Goal: Task Accomplishment & Management: Complete application form

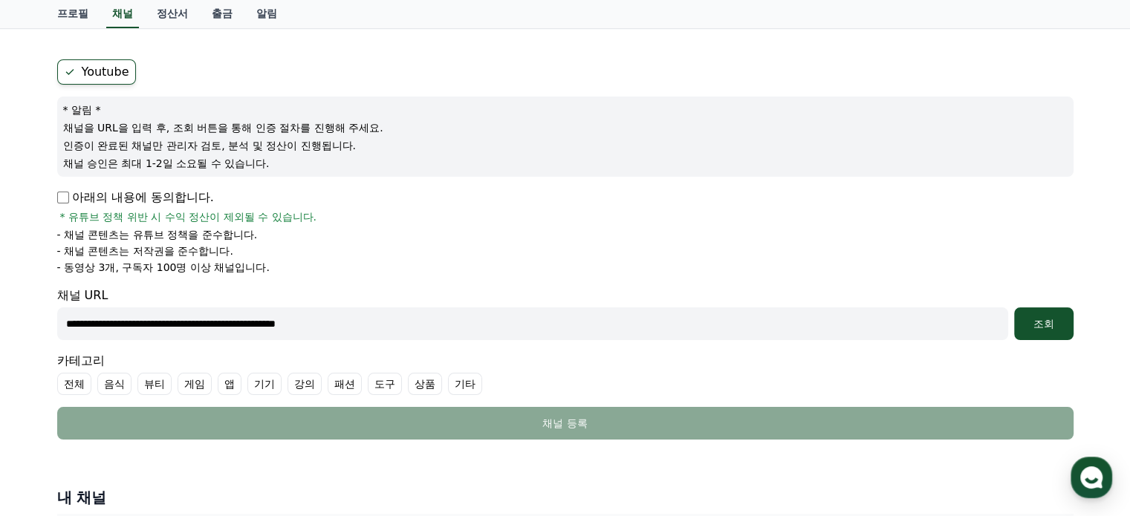
click at [571, 389] on form "**********" at bounding box center [565, 249] width 1016 height 380
click at [1040, 322] on div "조회" at bounding box center [1044, 323] width 48 height 15
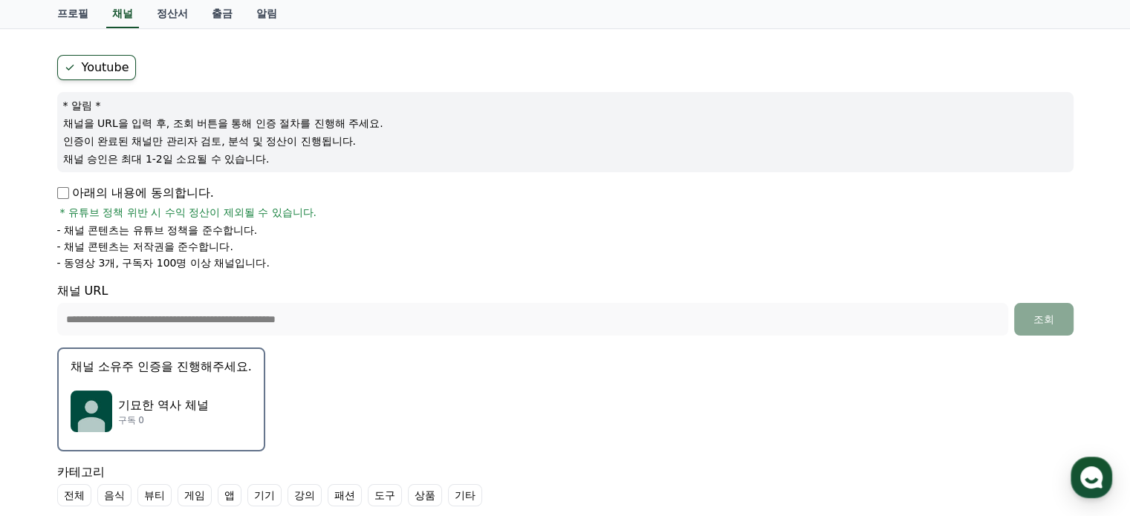
scroll to position [108, 0]
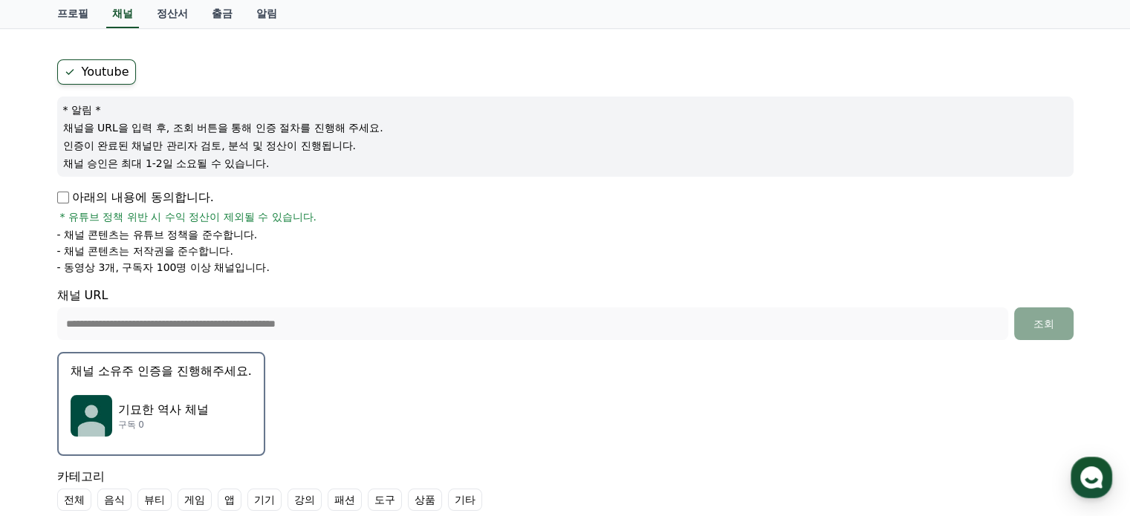
click at [182, 401] on p "기묘한 역사 체널" at bounding box center [163, 410] width 91 height 18
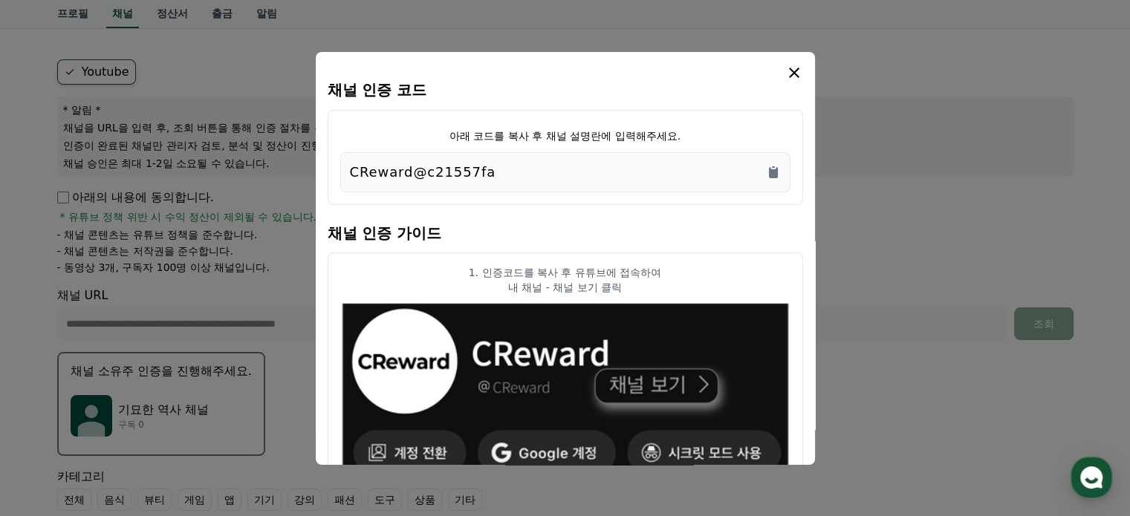
click at [793, 73] on icon "modal" at bounding box center [794, 73] width 10 height 10
click at [789, 76] on icon "modal" at bounding box center [794, 73] width 10 height 10
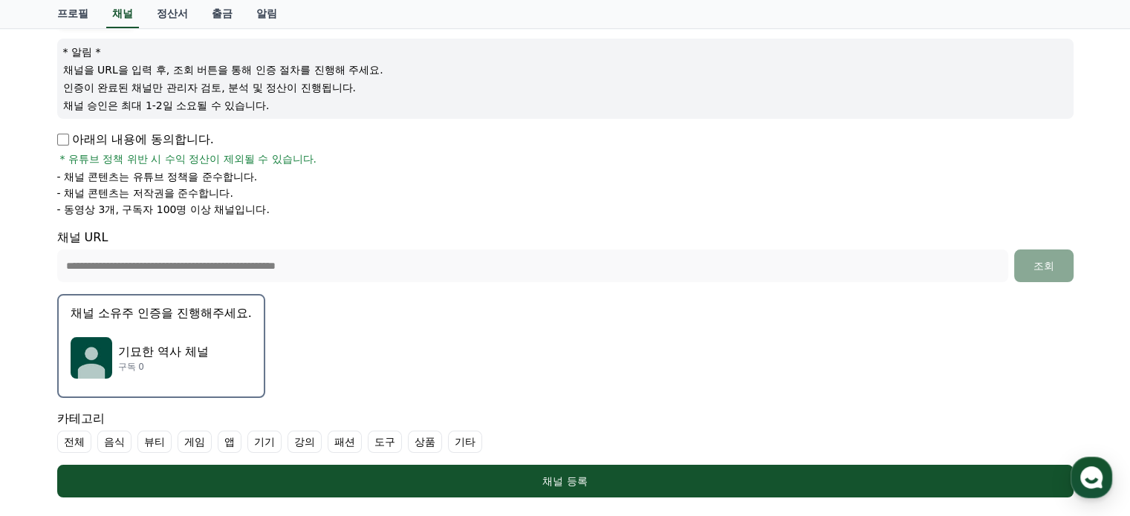
scroll to position [100, 0]
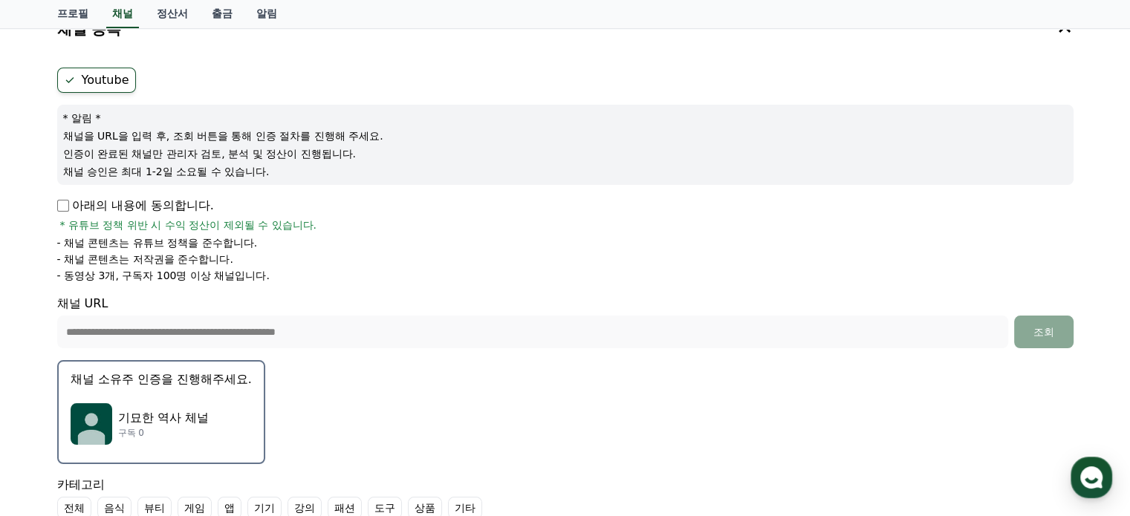
click at [103, 77] on label "Youtube" at bounding box center [96, 80] width 79 height 25
click at [105, 78] on label "Youtube" at bounding box center [96, 80] width 79 height 25
click at [582, 290] on form "**********" at bounding box center [565, 316] width 1016 height 496
click at [150, 395] on div "기묘한 역사 체널 구독 0" at bounding box center [161, 423] width 181 height 59
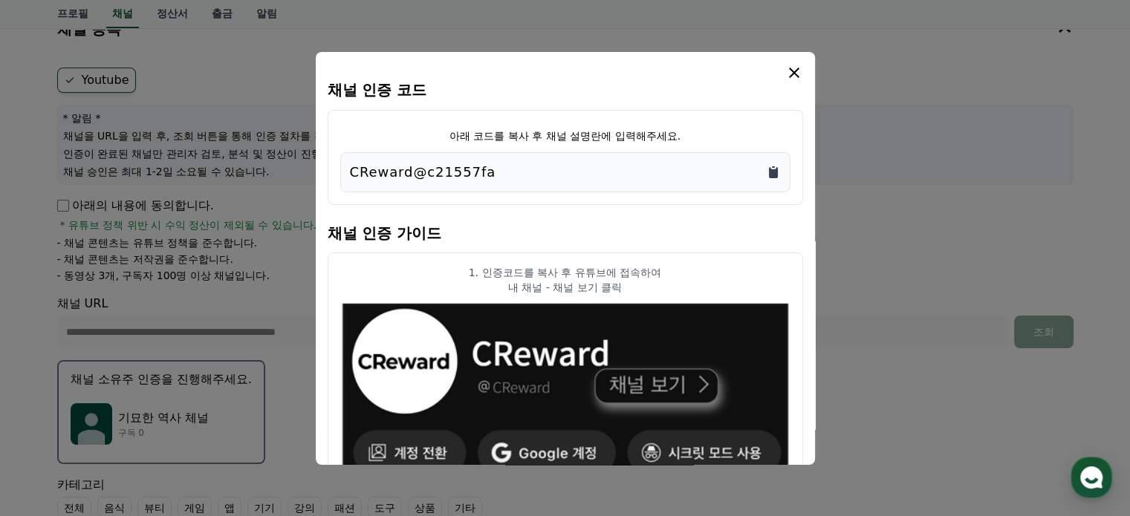
click at [774, 172] on icon "Copy to clipboard" at bounding box center [773, 172] width 9 height 11
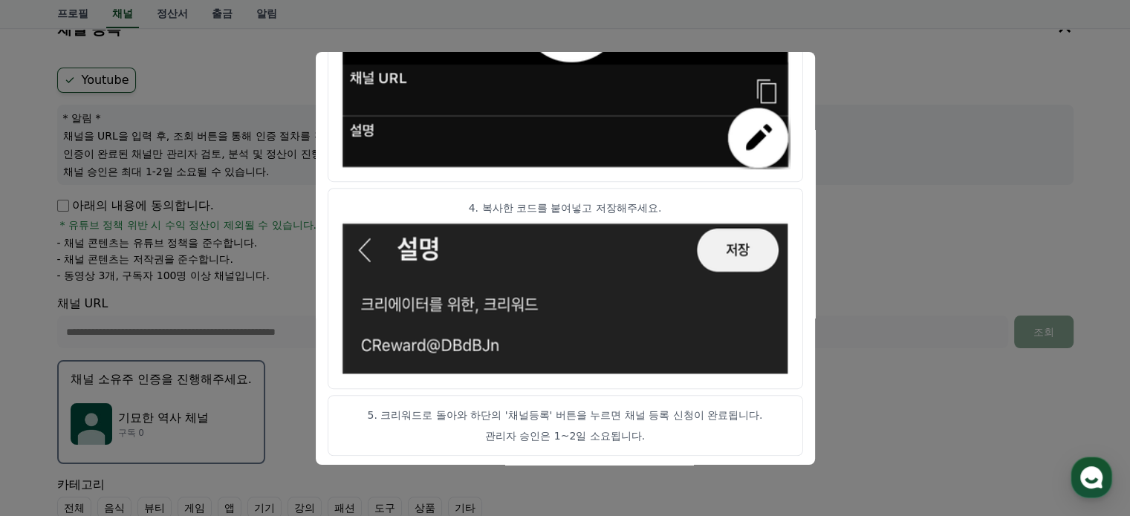
scroll to position [868, 0]
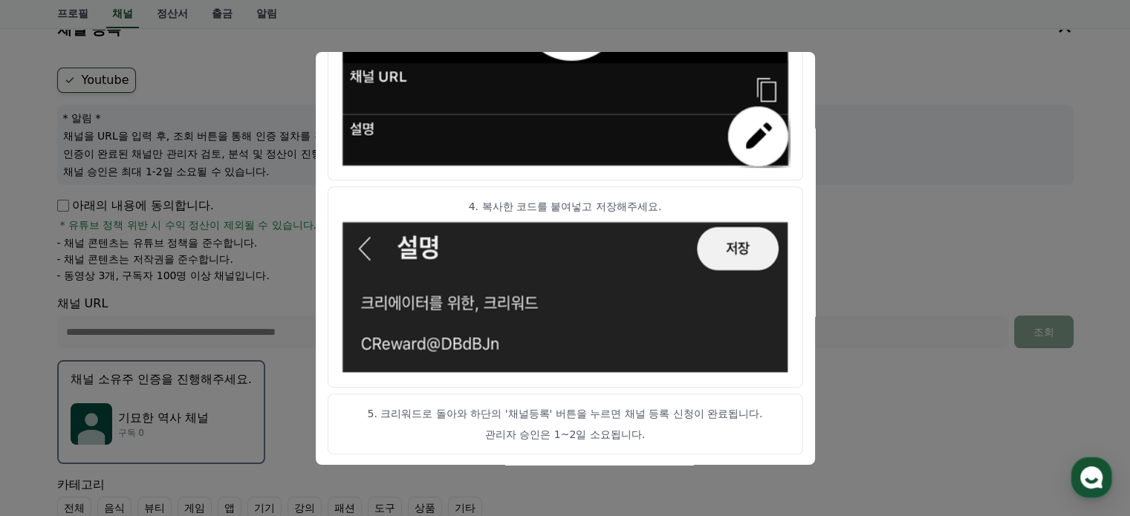
click at [844, 423] on button "close modal" at bounding box center [565, 258] width 1130 height 516
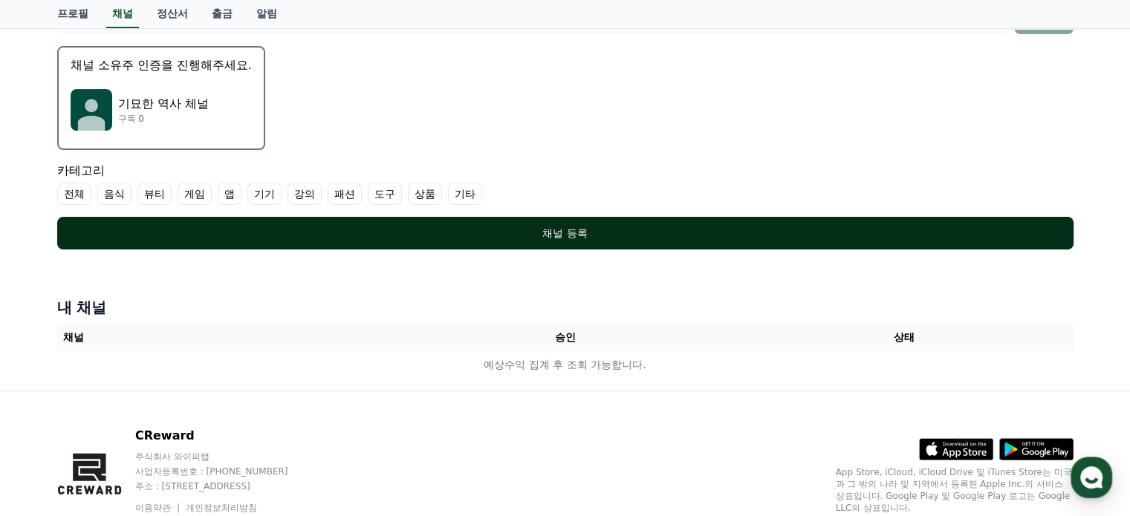
scroll to position [348, 0]
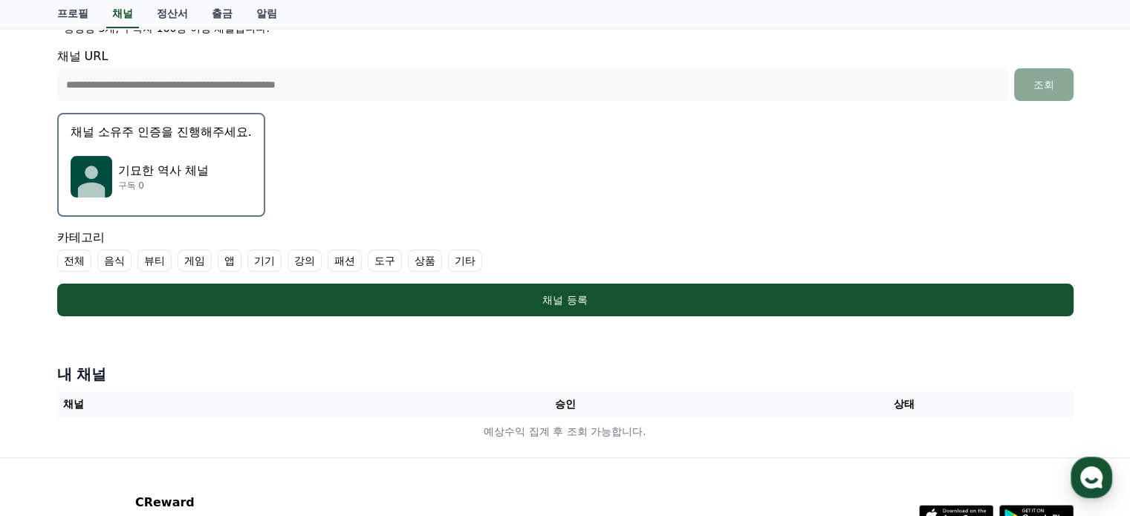
click at [193, 169] on p "기묘한 역사 체널" at bounding box center [163, 171] width 91 height 18
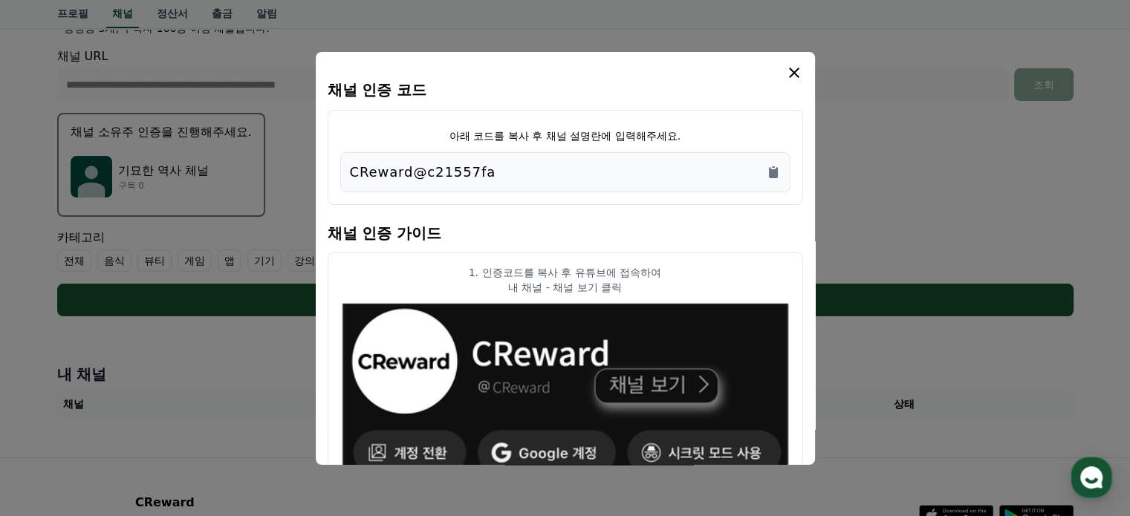
click at [795, 69] on icon "modal" at bounding box center [794, 73] width 18 height 18
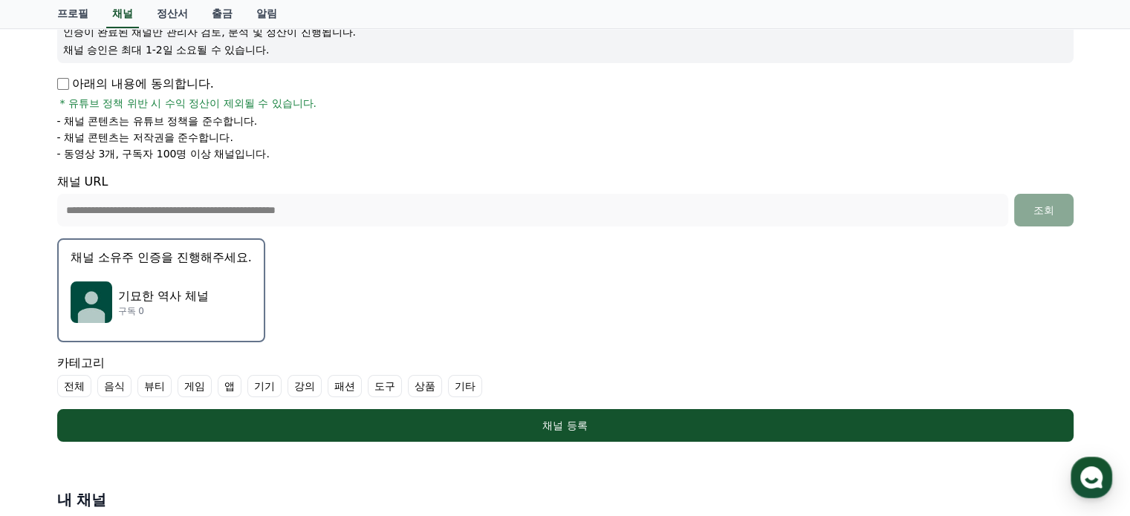
scroll to position [224, 0]
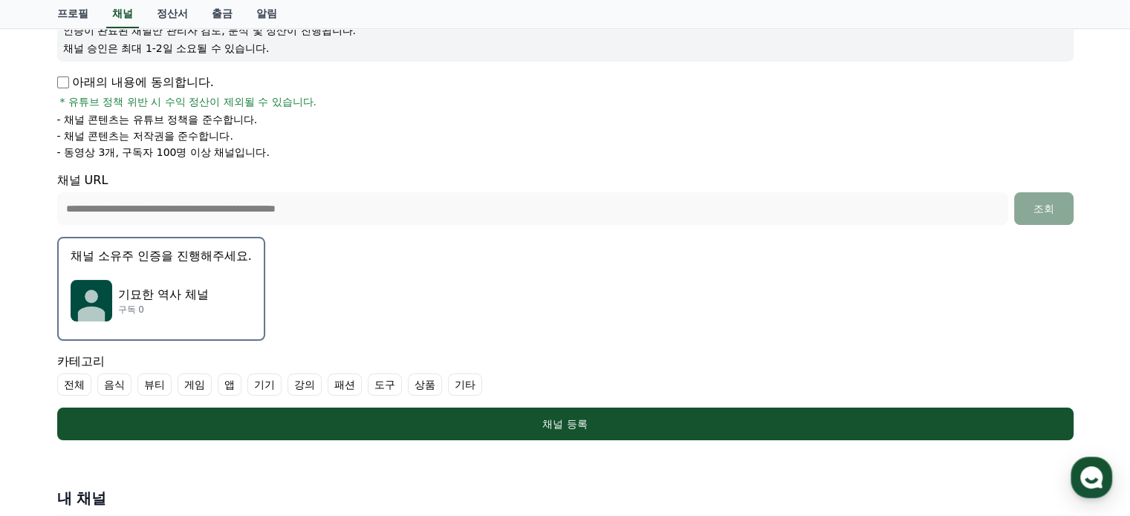
click at [0, 216] on div "**********" at bounding box center [565, 230] width 1130 height 703
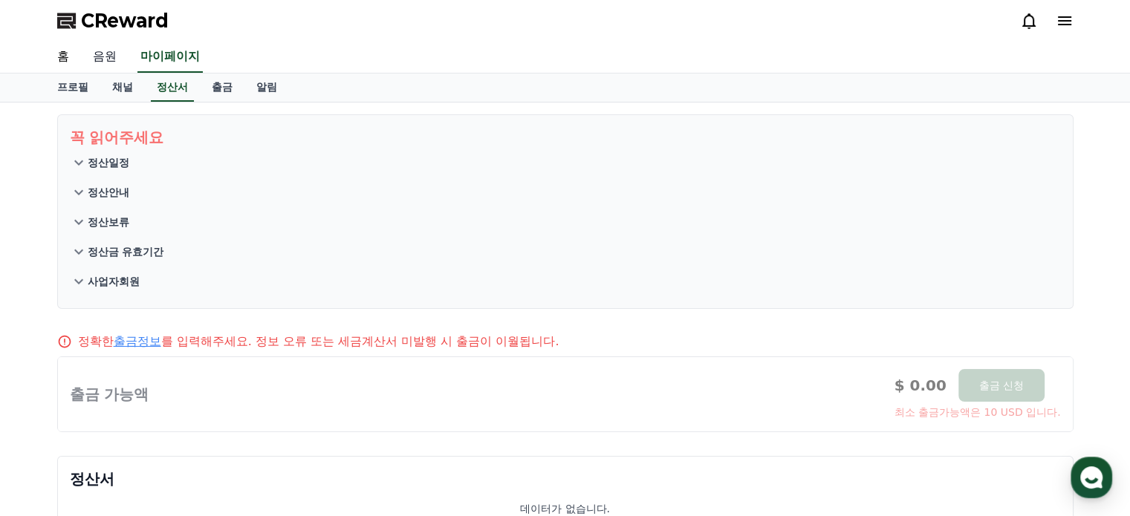
click at [113, 55] on link "음원" at bounding box center [105, 57] width 48 height 31
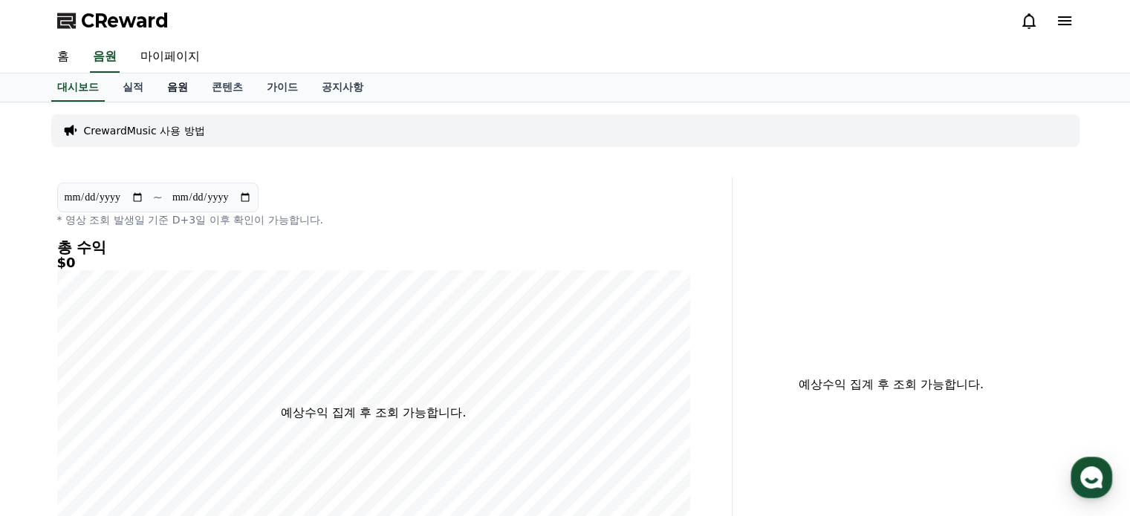
click at [184, 88] on link "음원" at bounding box center [177, 88] width 45 height 28
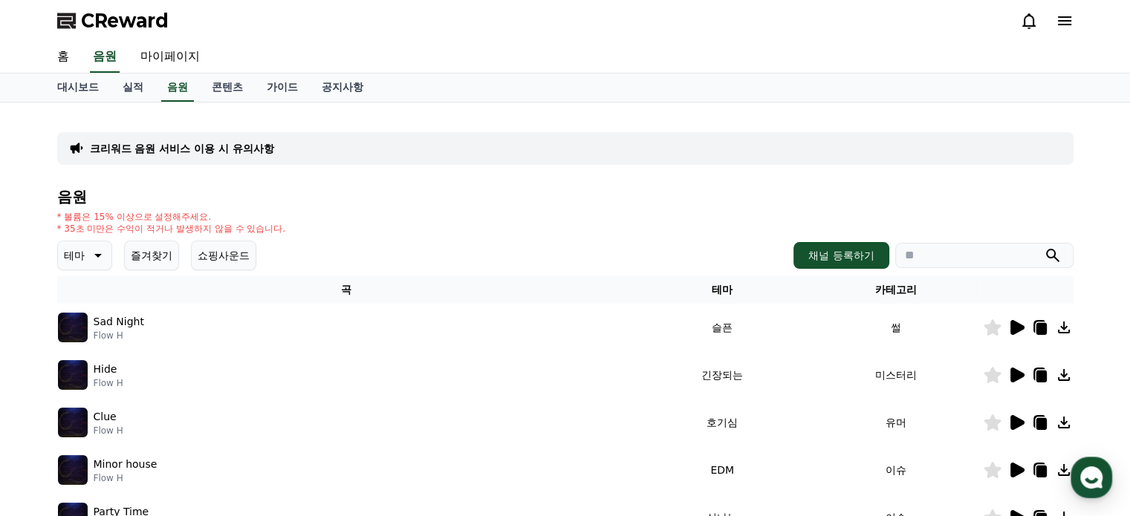
click at [1064, 326] on icon at bounding box center [1064, 328] width 18 height 18
click at [1064, 18] on icon at bounding box center [1065, 21] width 18 height 18
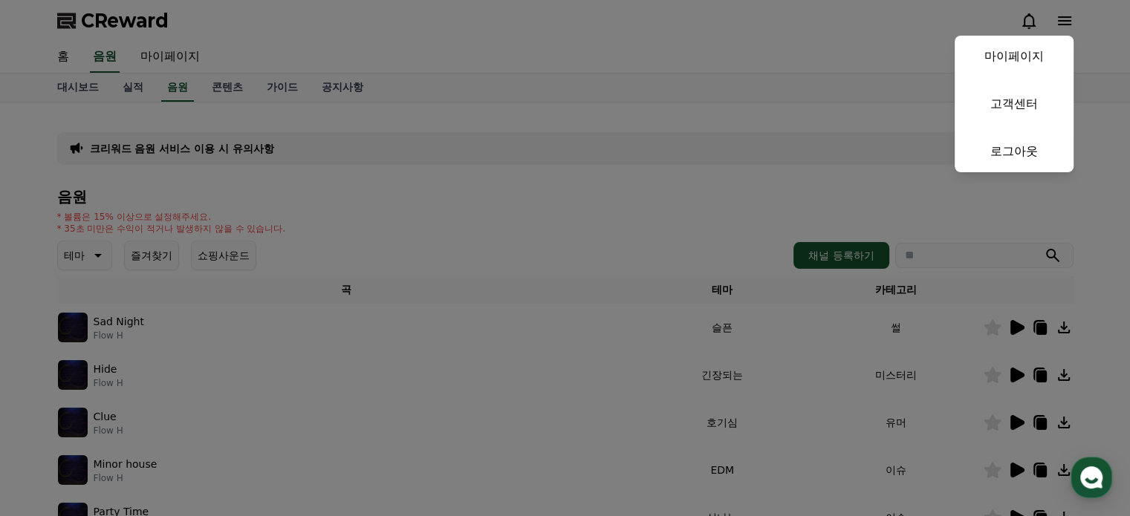
click at [712, 44] on button "close" at bounding box center [565, 258] width 1130 height 516
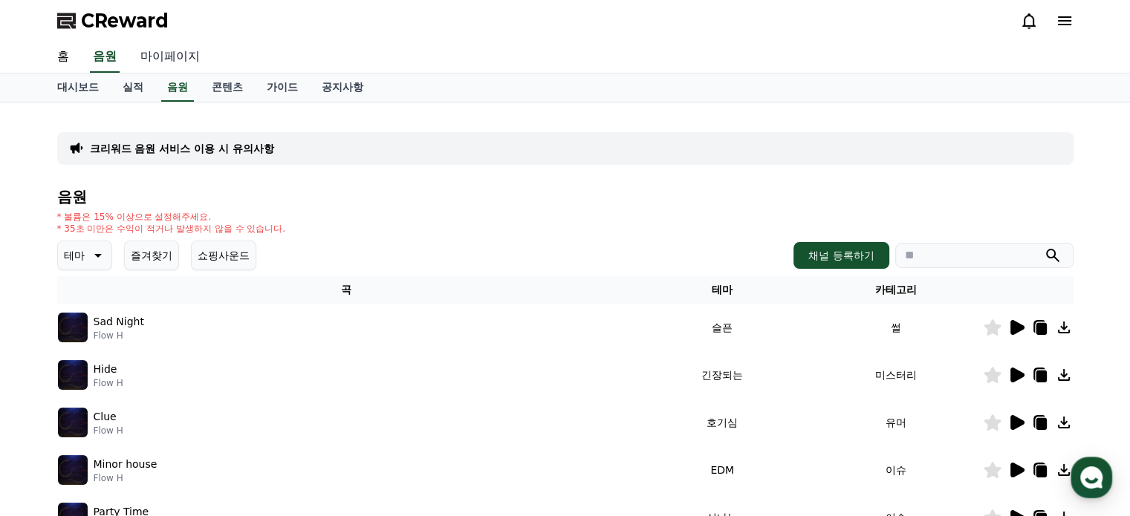
click at [155, 59] on link "마이페이지" at bounding box center [170, 57] width 83 height 31
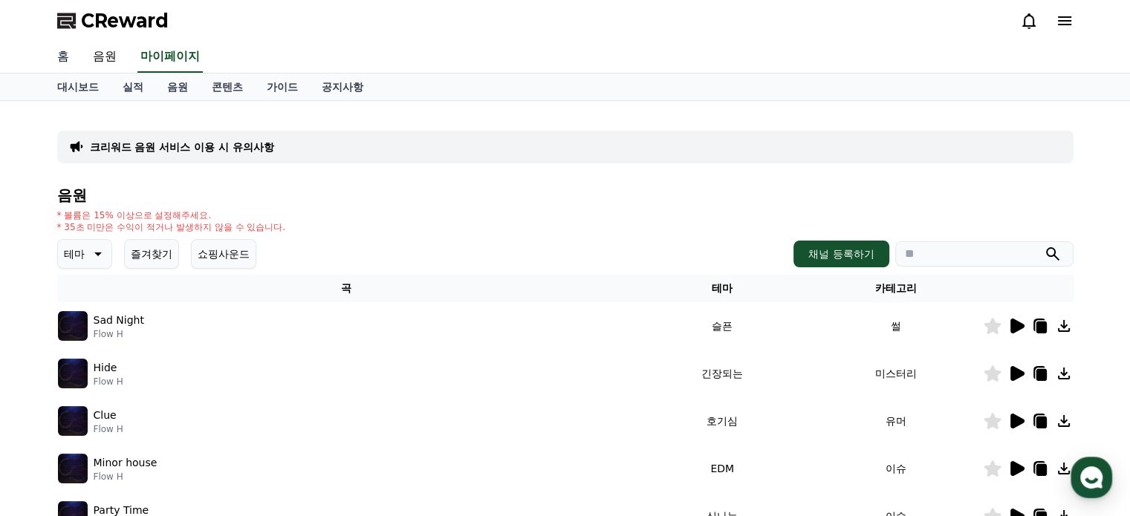
select select "**********"
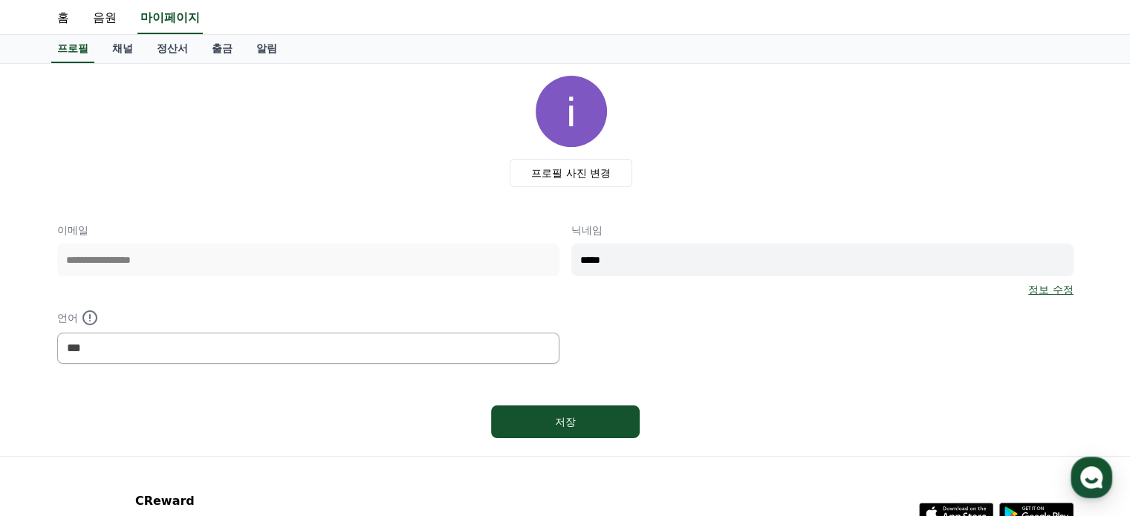
scroll to position [38, 0]
click at [551, 419] on div "저장" at bounding box center [565, 422] width 89 height 15
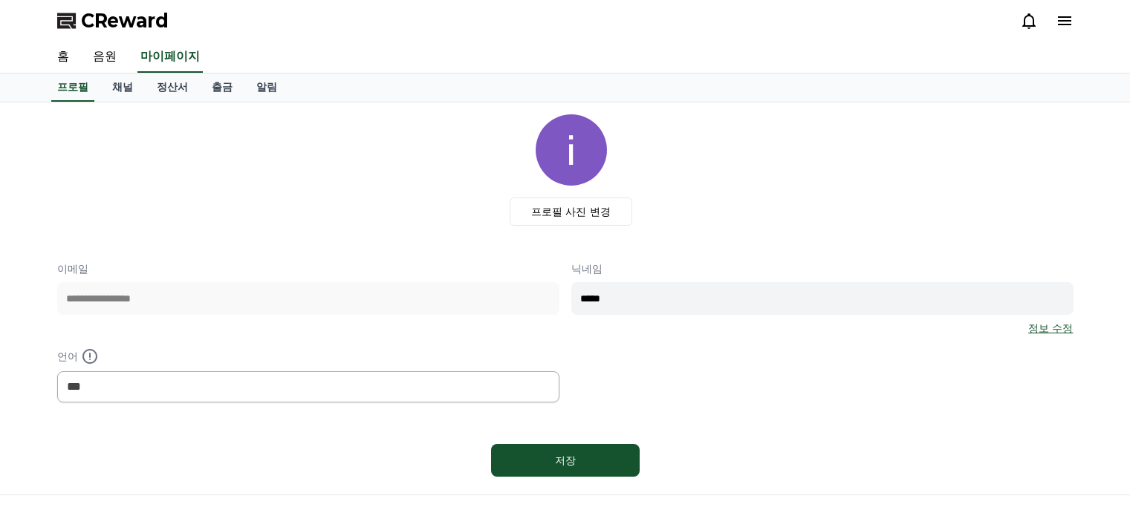
select select "**********"
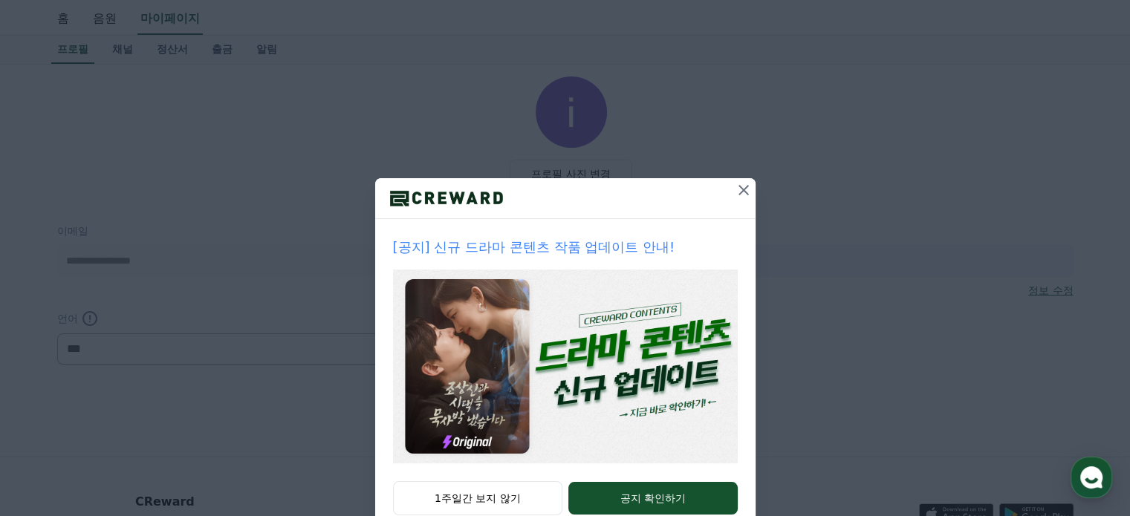
click at [737, 186] on icon at bounding box center [744, 190] width 18 height 18
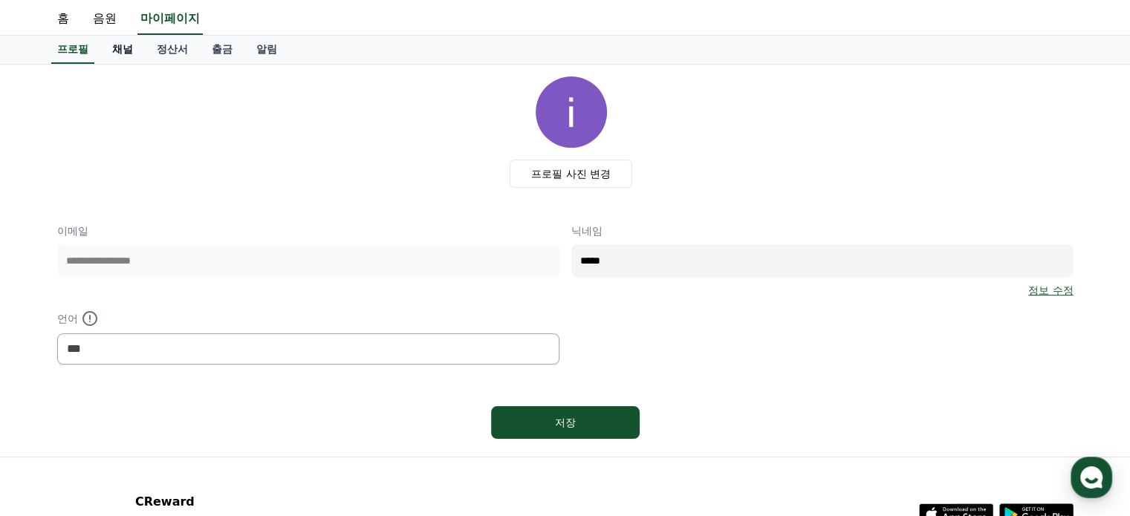
click at [131, 51] on link "채널" at bounding box center [122, 50] width 45 height 28
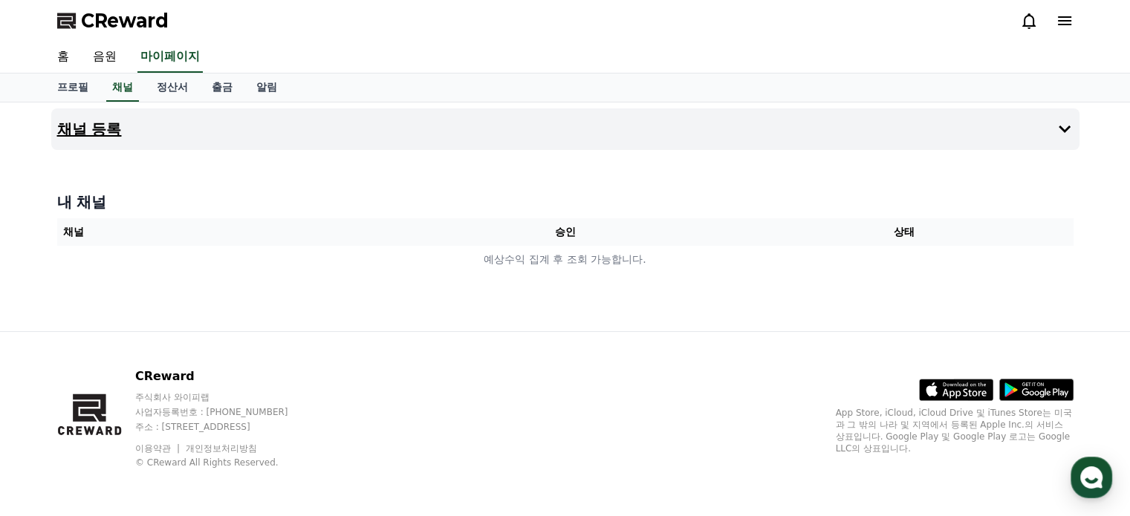
click at [1068, 126] on icon at bounding box center [1065, 129] width 12 height 7
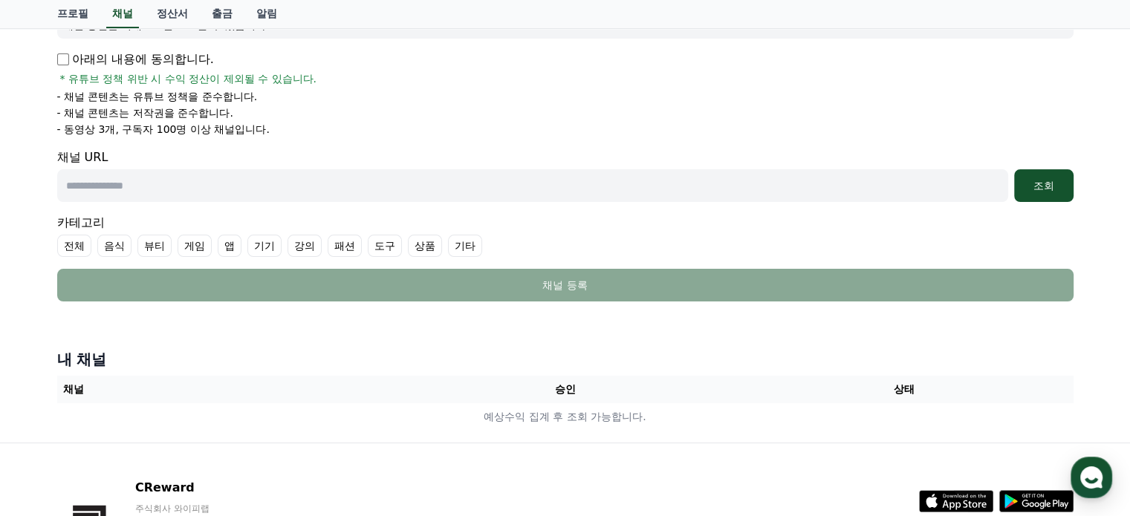
scroll to position [247, 0]
click at [214, 182] on input "text" at bounding box center [532, 185] width 951 height 33
paste input "**********"
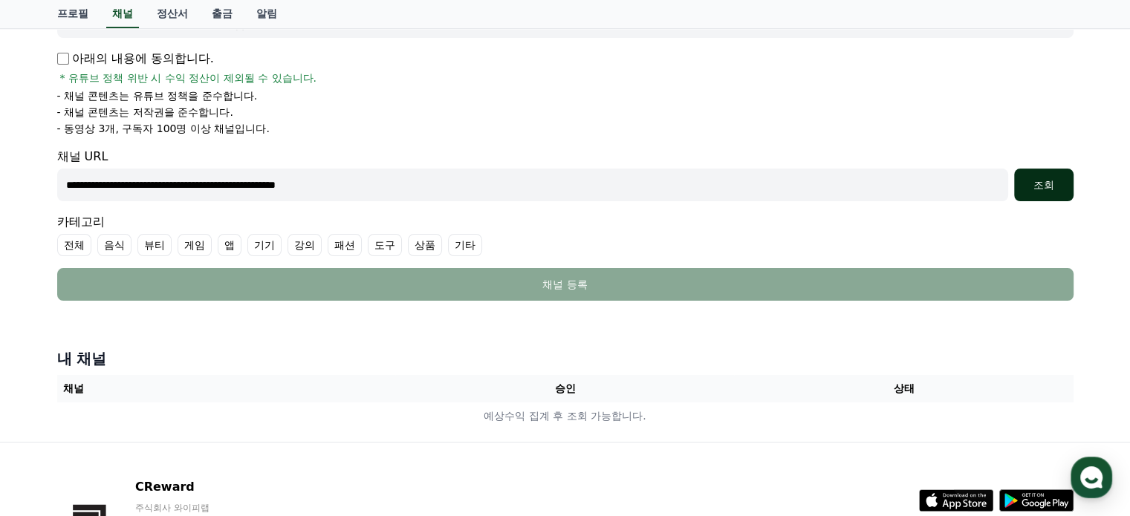
type input "**********"
click at [1056, 183] on div "조회" at bounding box center [1044, 185] width 48 height 15
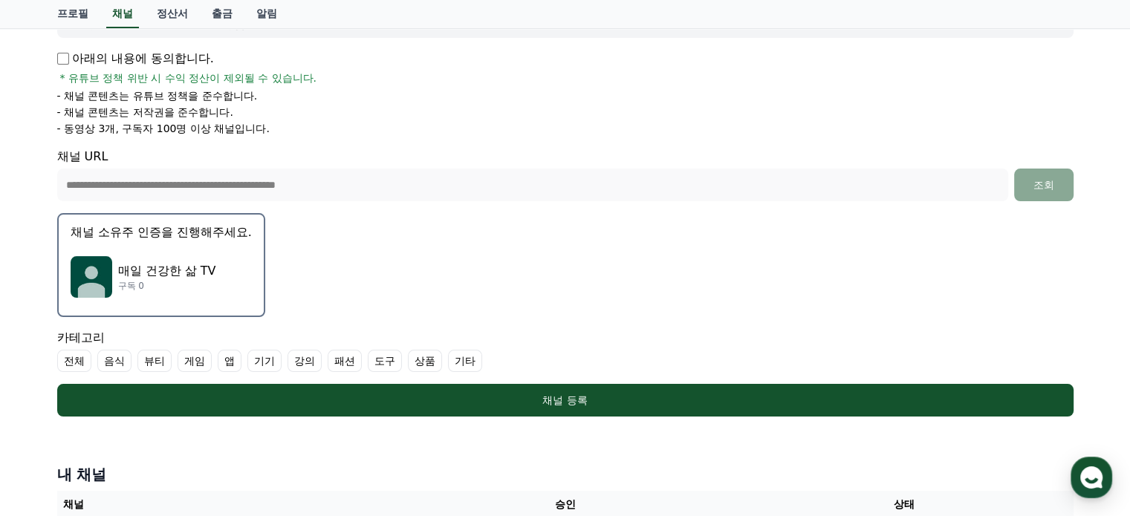
click at [164, 274] on p "매일 건강한 삶 TV" at bounding box center [167, 271] width 98 height 18
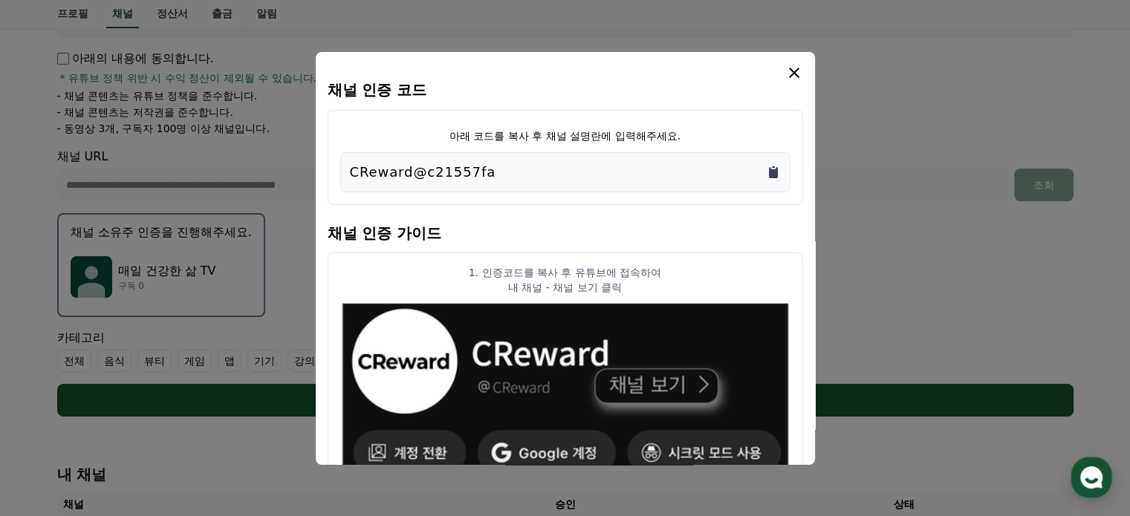
click at [776, 170] on icon "Copy to clipboard" at bounding box center [773, 172] width 9 height 11
click at [796, 68] on icon "modal" at bounding box center [794, 73] width 18 height 18
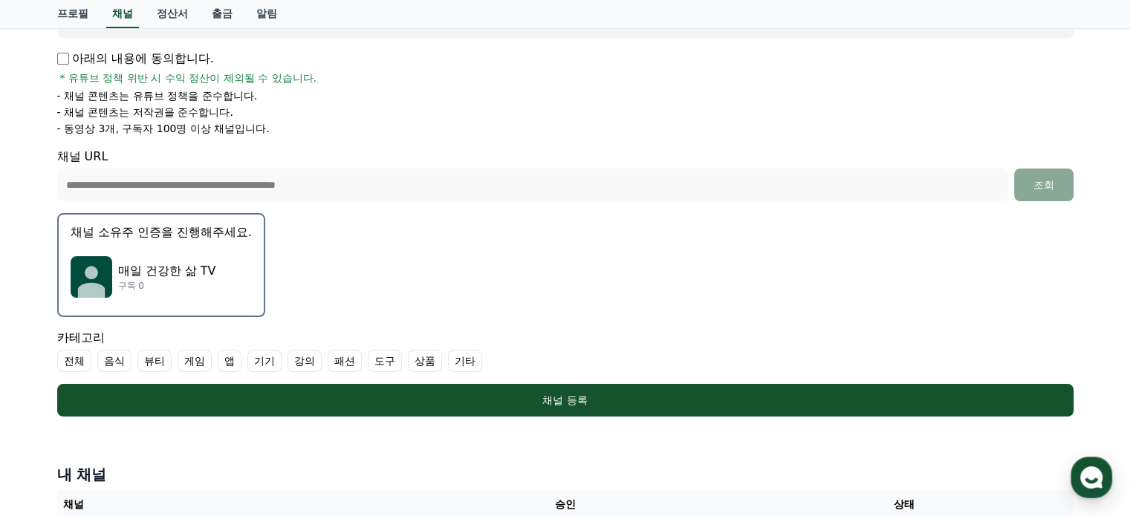
click at [466, 358] on label "기타" at bounding box center [465, 361] width 34 height 22
click at [457, 357] on icon at bounding box center [461, 361] width 12 height 12
click at [457, 357] on label "기타" at bounding box center [465, 361] width 34 height 22
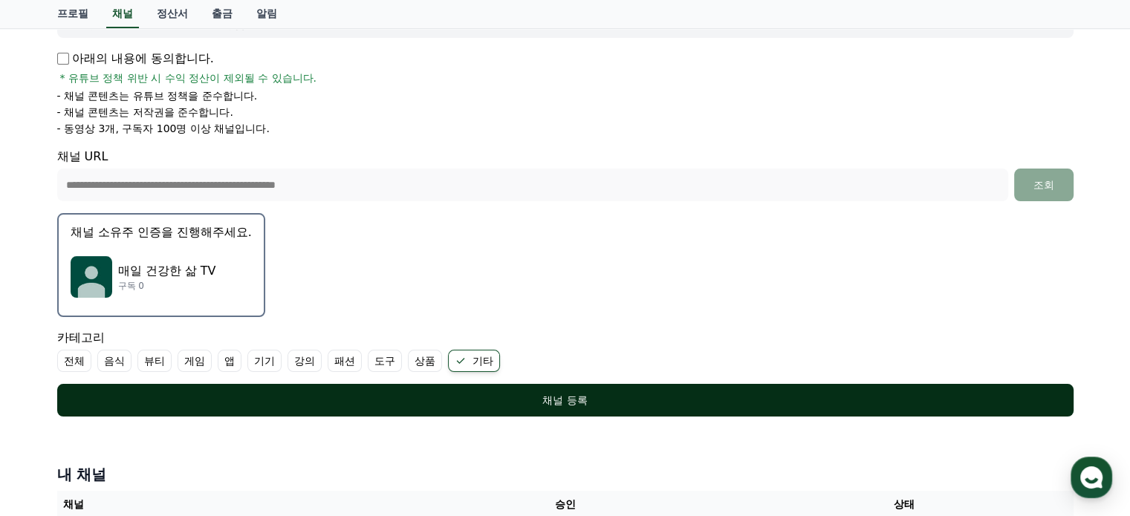
click at [571, 398] on div "채널 등록" at bounding box center [565, 400] width 957 height 15
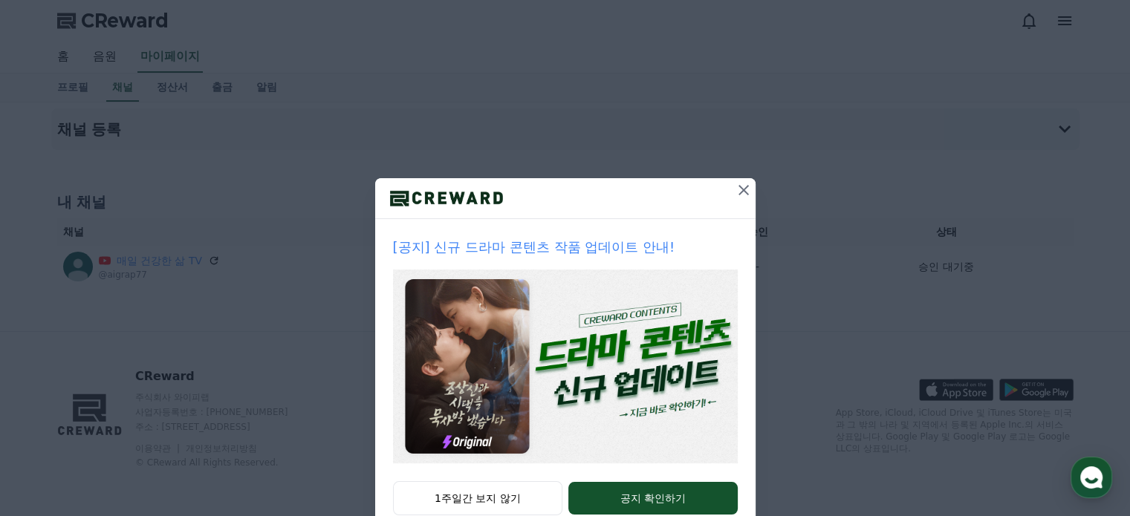
click at [738, 192] on icon at bounding box center [743, 190] width 10 height 10
